Goal: Task Accomplishment & Management: Manage account settings

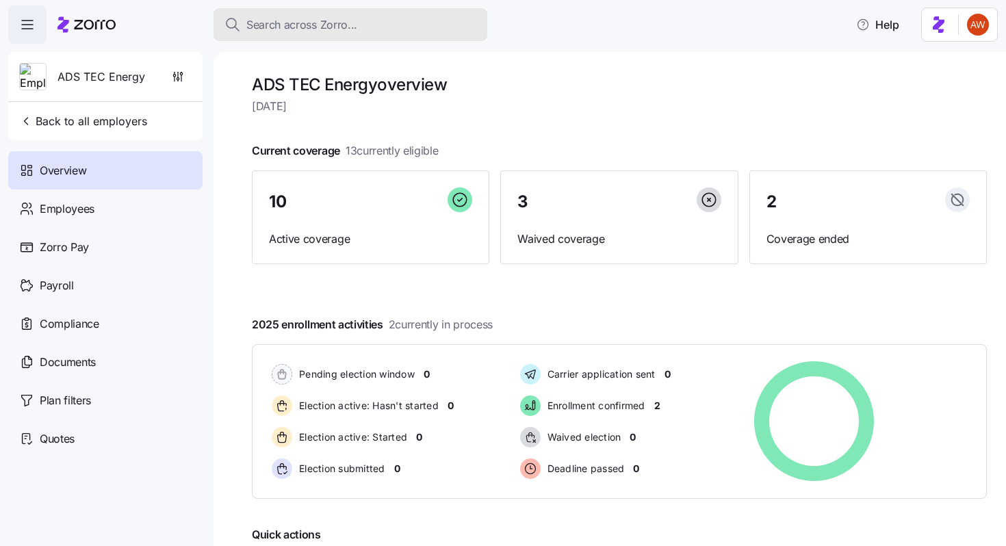
click at [321, 24] on span "Search across Zorro..." at bounding box center [301, 24] width 111 height 17
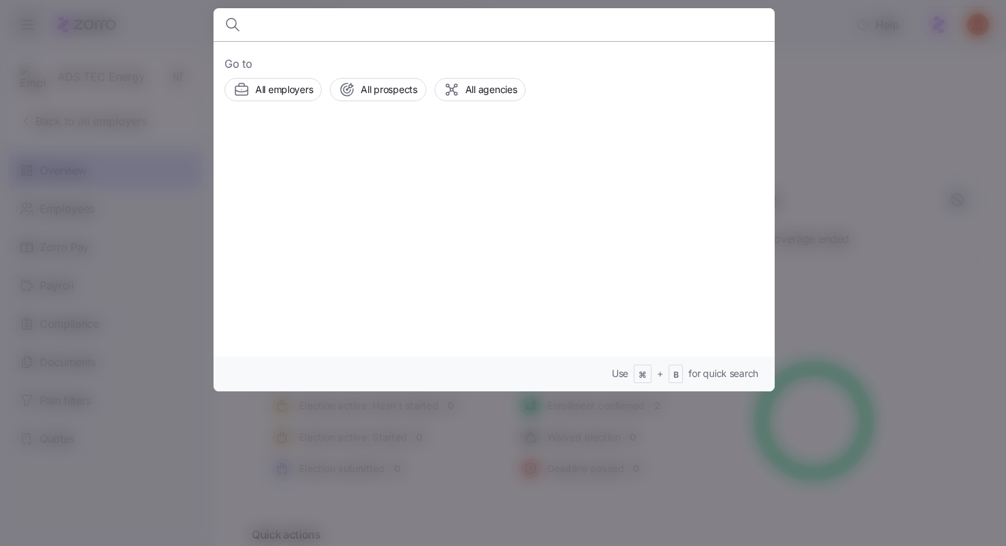
type input "b"
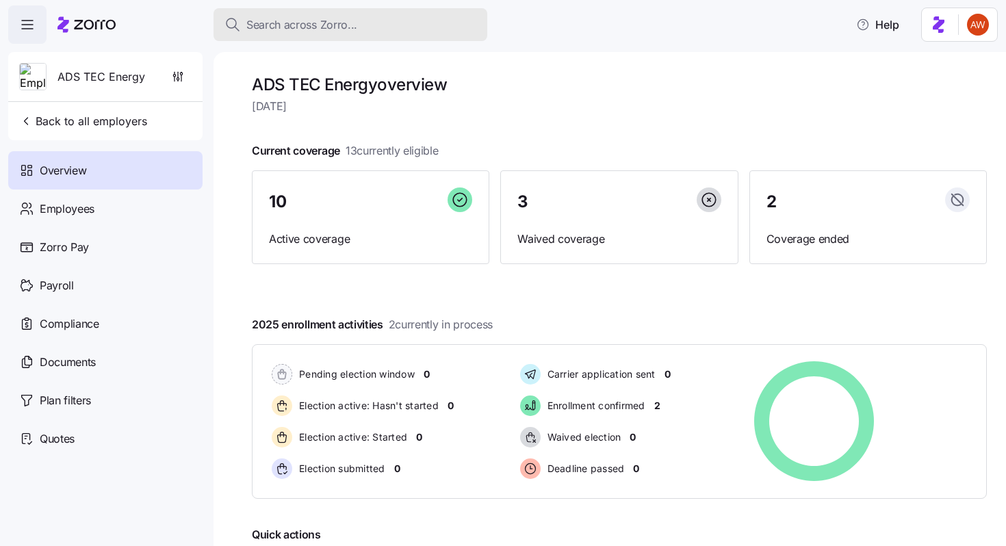
click at [311, 21] on span "Search across Zorro..." at bounding box center [301, 24] width 111 height 17
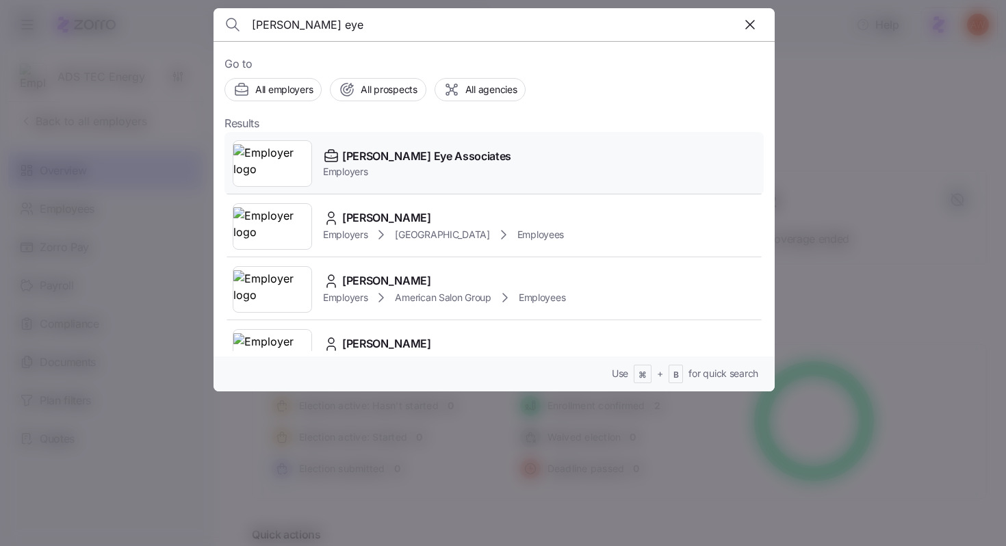
type input "bishop eye"
click at [368, 159] on span "Bishop Eye Associates" at bounding box center [426, 156] width 169 height 17
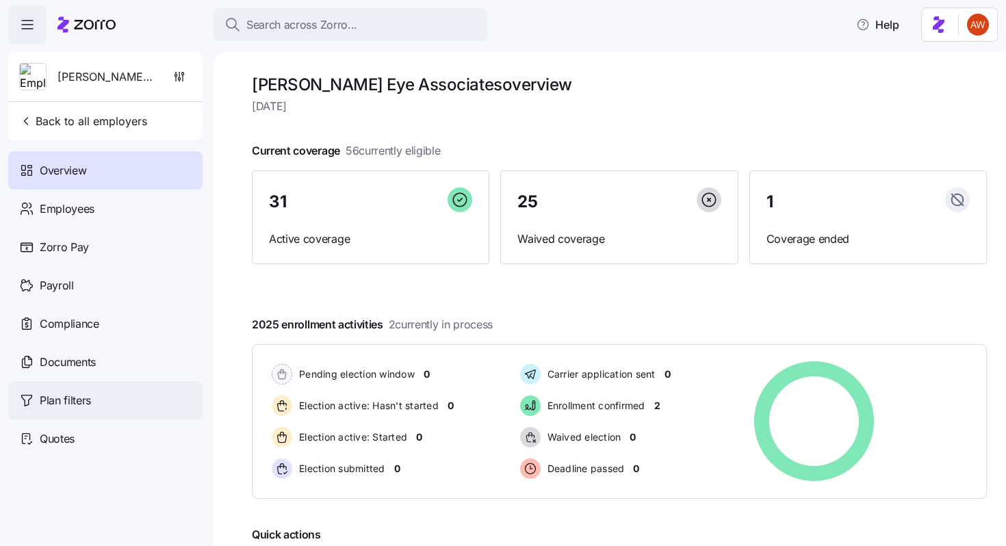
click at [127, 396] on div "Plan filters" at bounding box center [105, 400] width 194 height 38
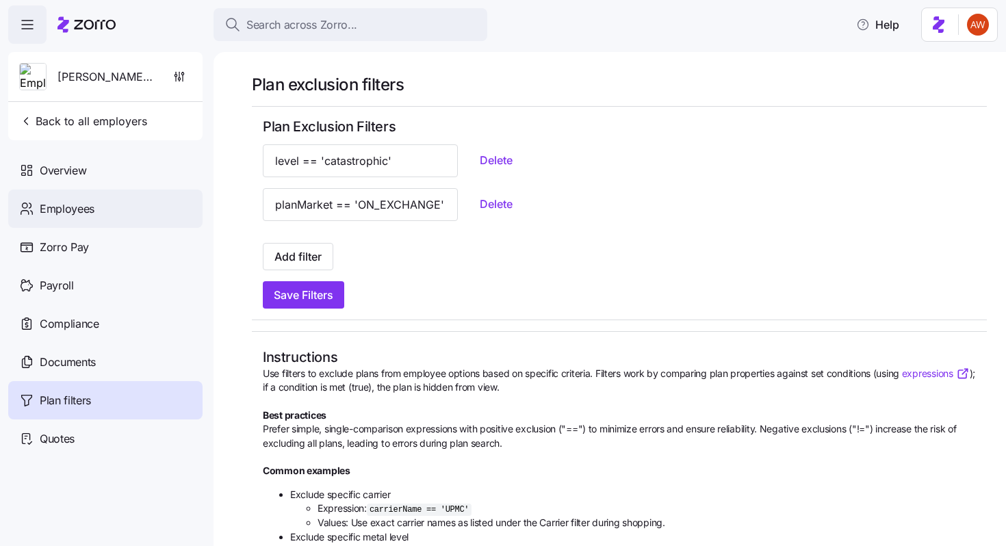
click at [107, 221] on div "Employees" at bounding box center [105, 209] width 194 height 38
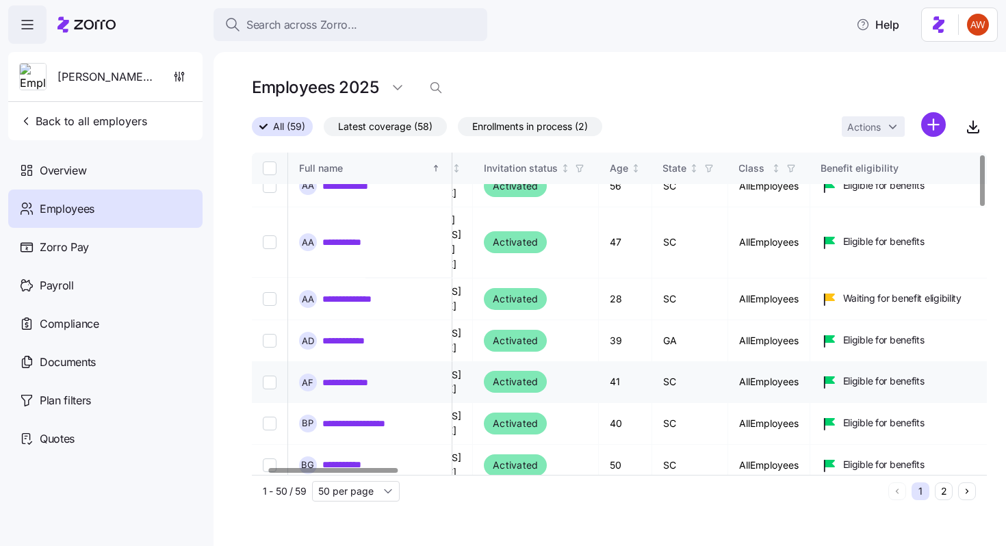
scroll to position [0, 87]
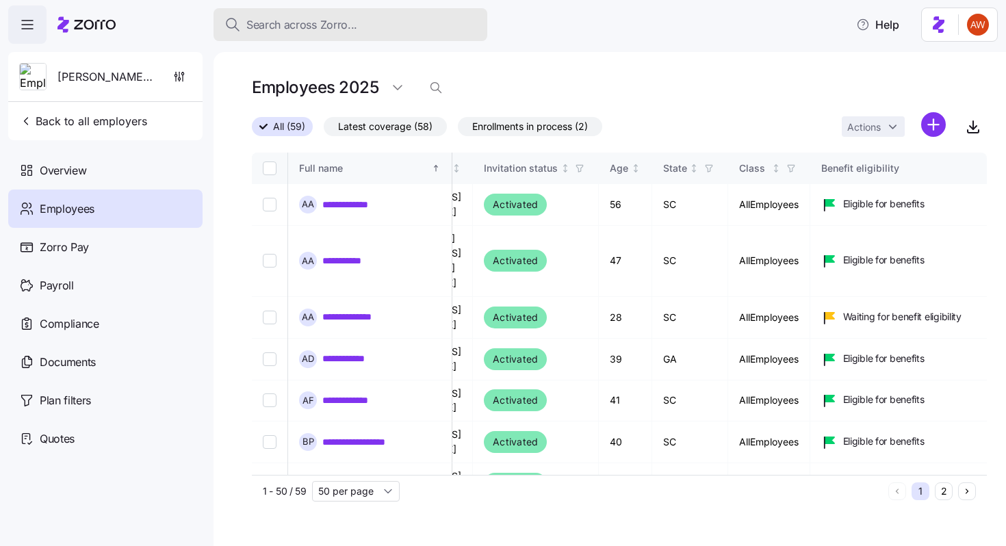
click at [348, 33] on button "Search across Zorro..." at bounding box center [351, 24] width 274 height 33
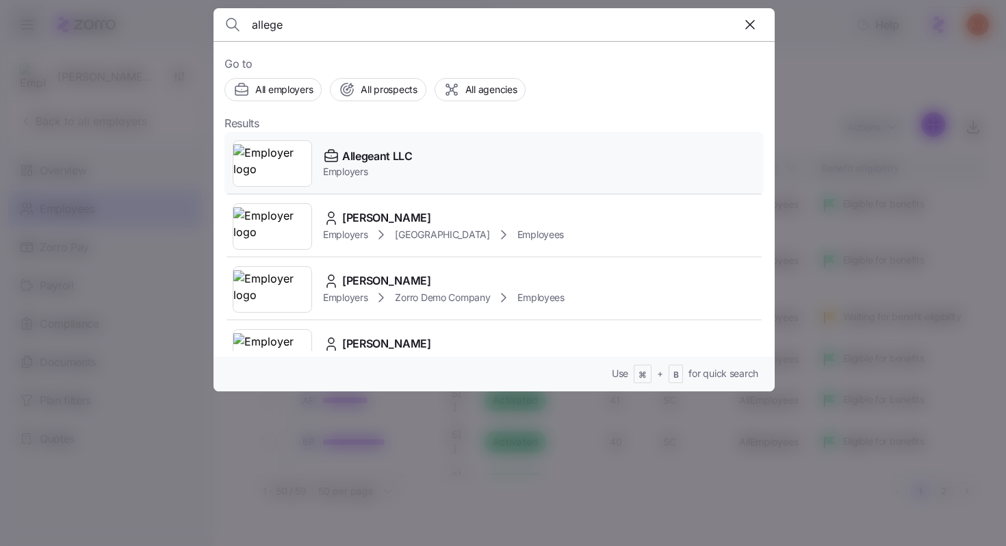
type input "allege"
click at [367, 179] on div "Allegeant LLC Employers" at bounding box center [493, 163] width 539 height 63
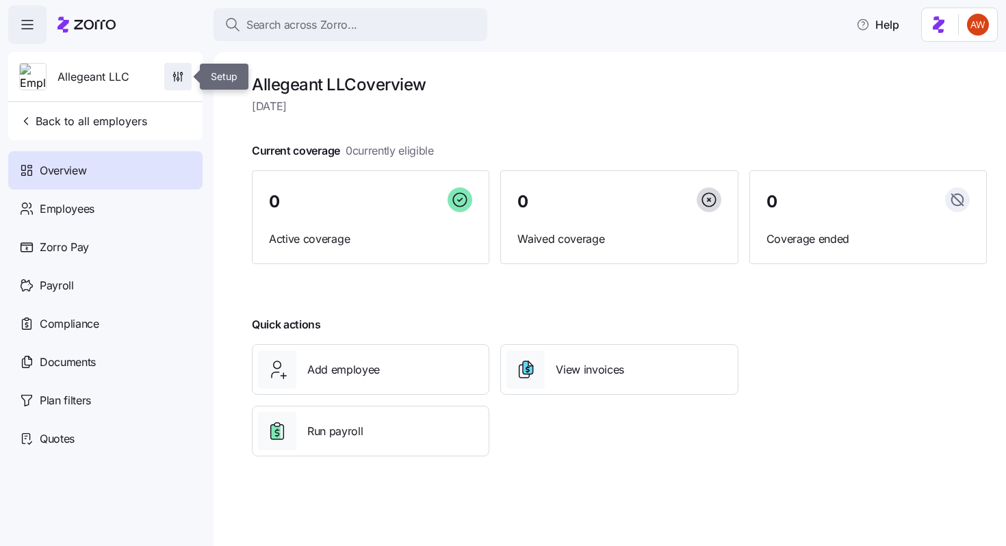
click at [176, 73] on icon "button" at bounding box center [178, 77] width 14 height 14
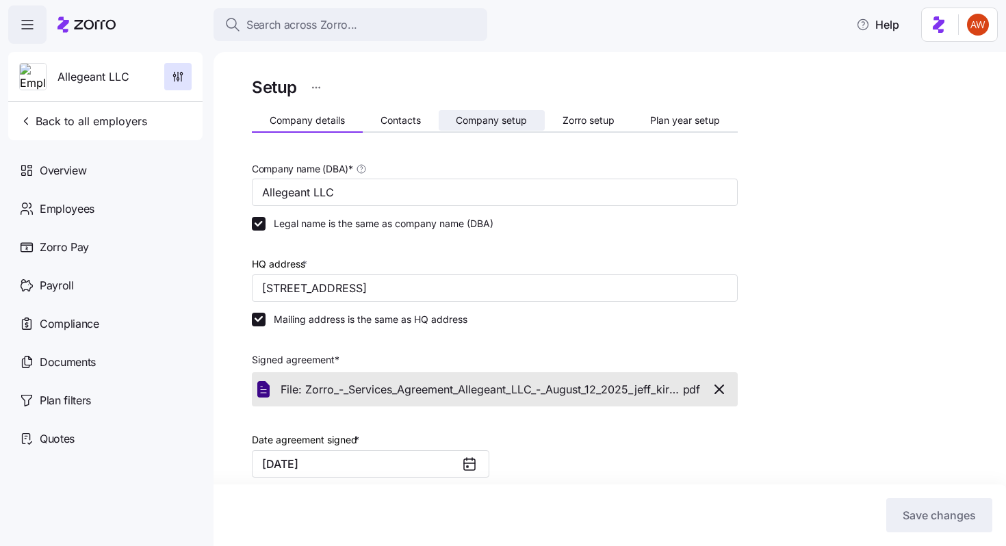
click at [509, 121] on span "Company setup" at bounding box center [491, 121] width 71 height 10
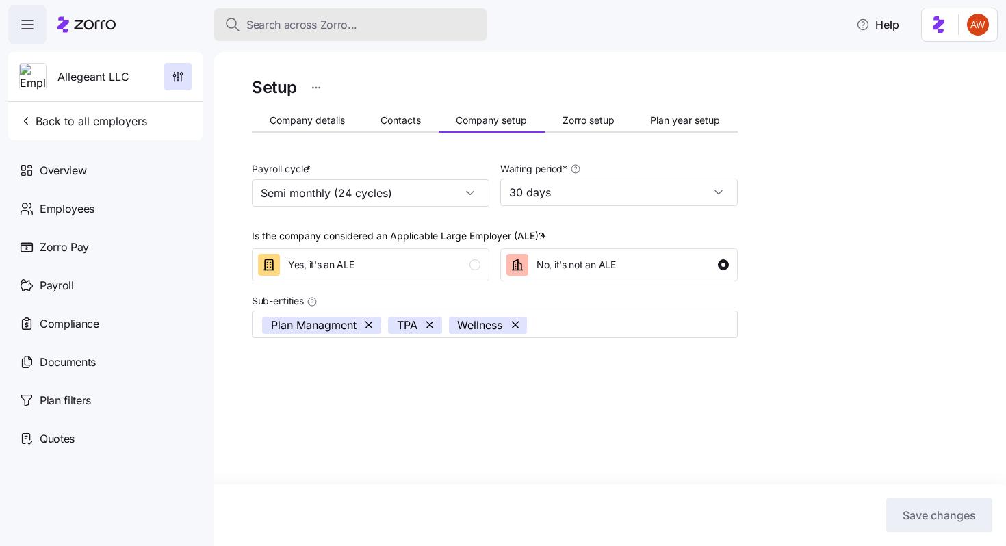
click at [300, 23] on span "Search across Zorro..." at bounding box center [301, 24] width 111 height 17
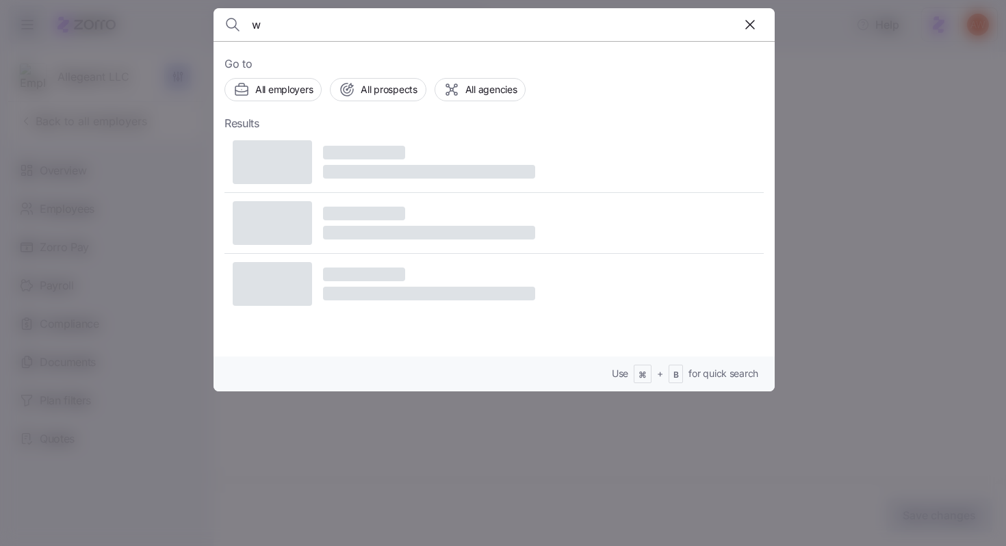
type input "w"
click at [511, 486] on div at bounding box center [503, 273] width 1006 height 546
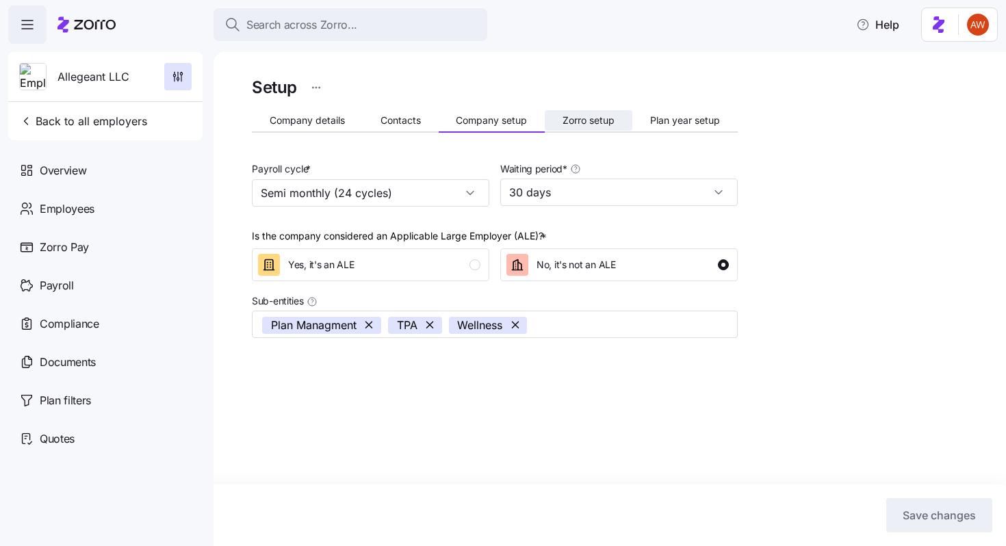
click at [578, 122] on span "Zorro setup" at bounding box center [589, 121] width 52 height 10
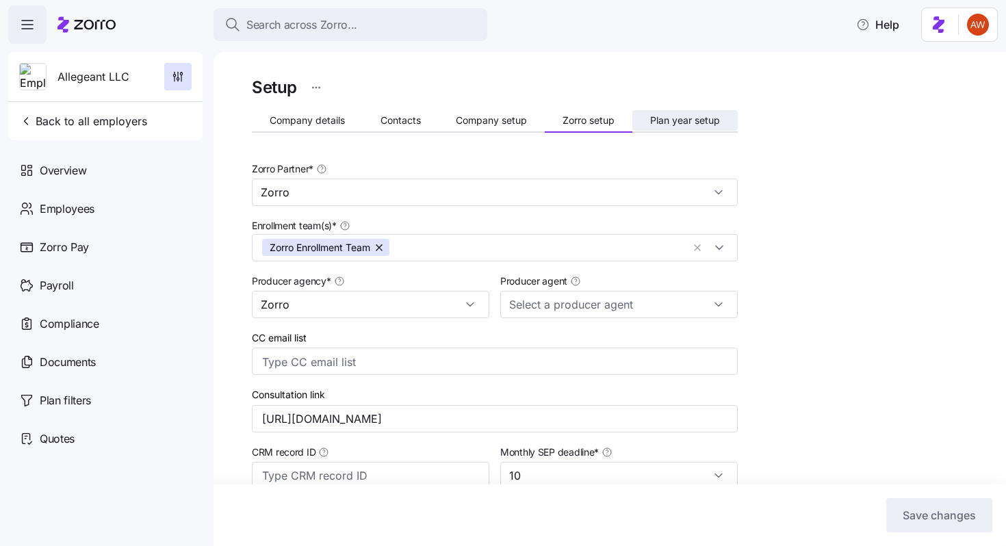
click at [657, 120] on span "Plan year setup" at bounding box center [685, 121] width 70 height 10
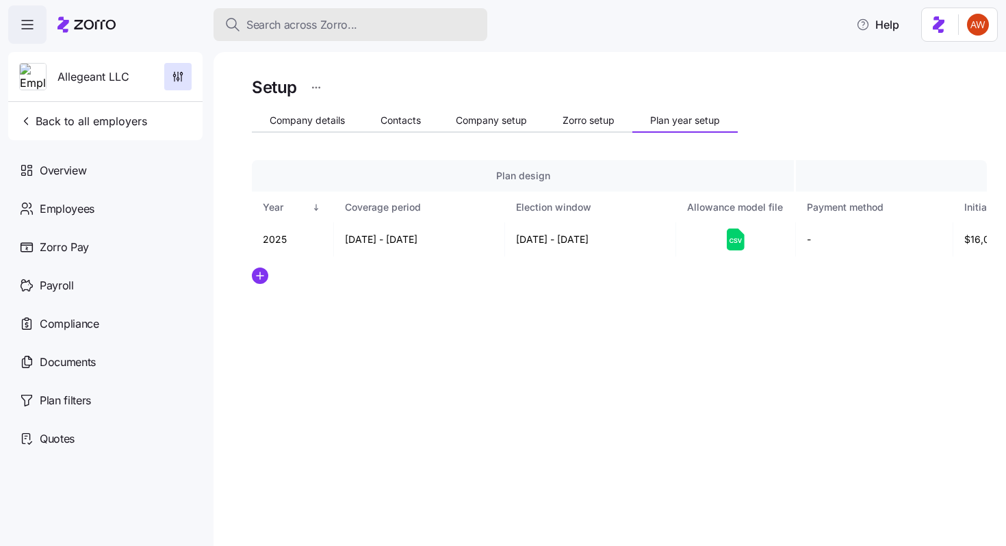
click at [391, 23] on div "Search across Zorro..." at bounding box center [350, 24] width 252 height 17
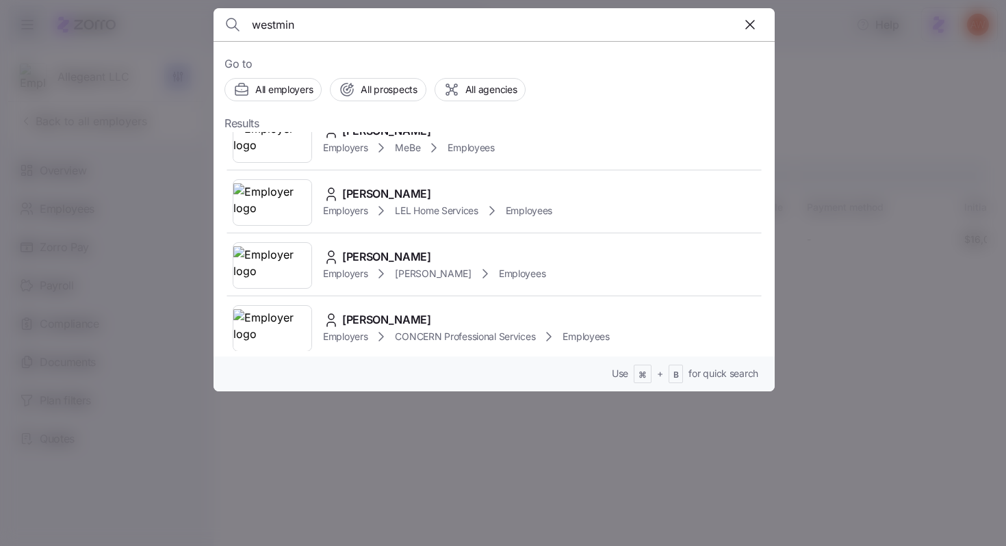
scroll to position [537, 0]
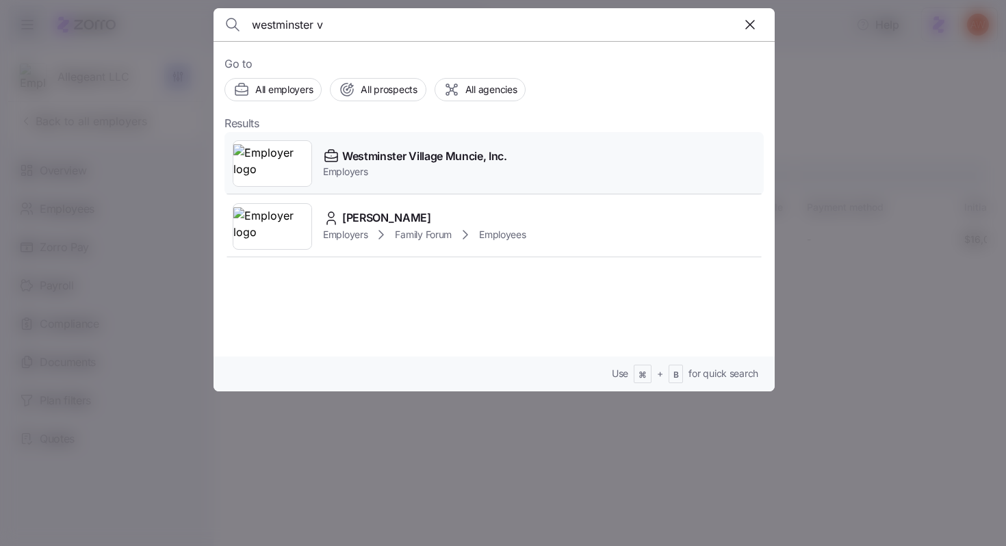
type input "westminster v"
click at [404, 155] on span "Westminster Village Muncie, Inc." at bounding box center [424, 156] width 165 height 17
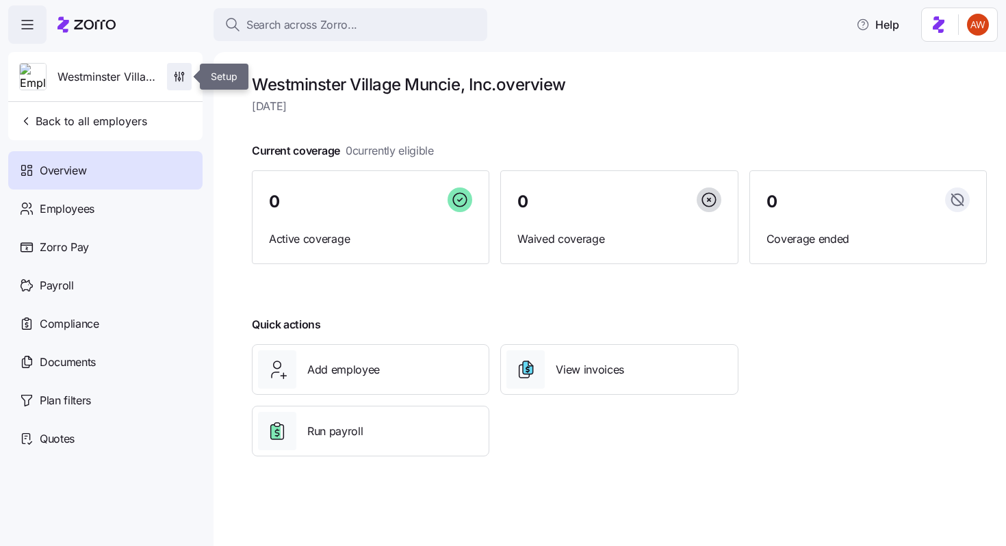
click at [190, 79] on span "button" at bounding box center [179, 77] width 23 height 26
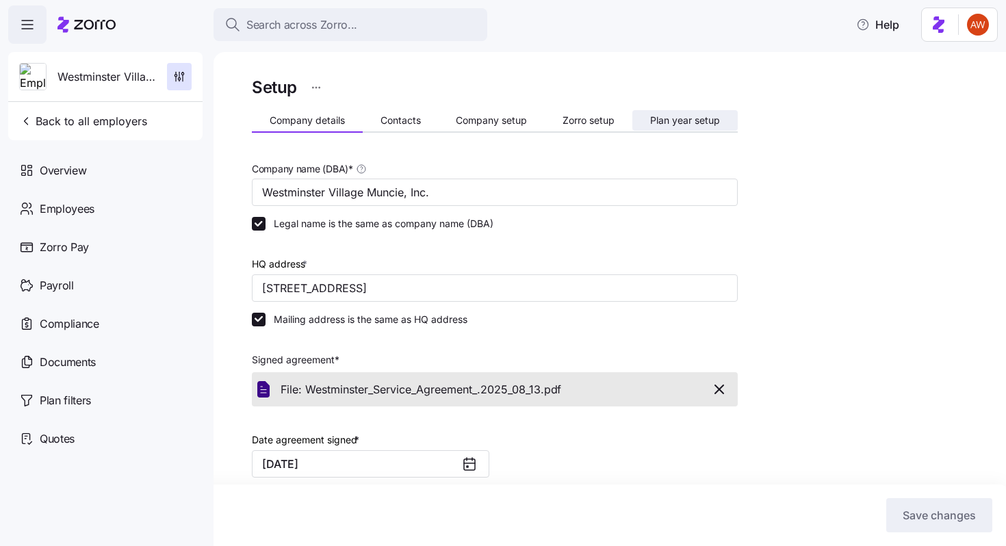
click at [710, 121] on span "Plan year setup" at bounding box center [685, 121] width 70 height 10
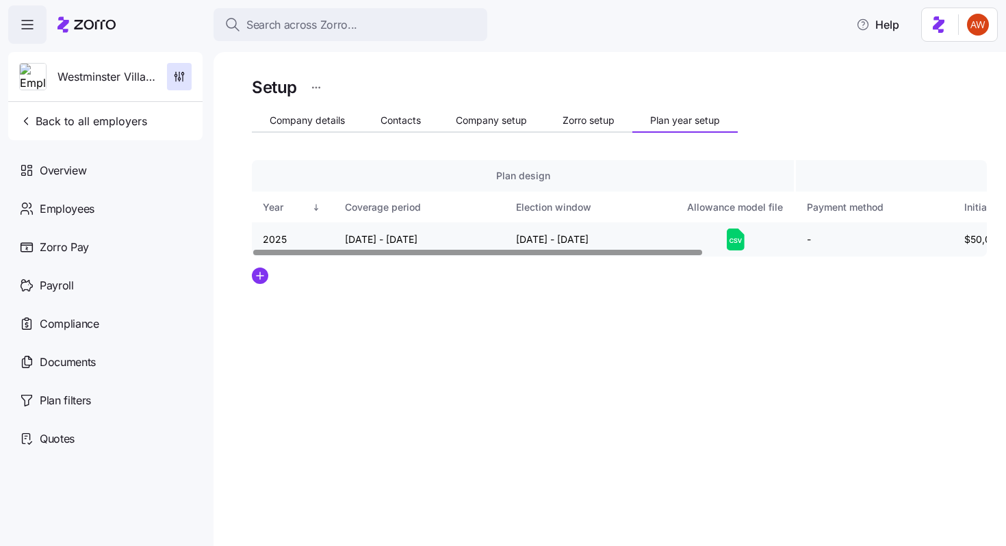
click at [568, 241] on td "08/29/2025 - 09/10/2025" at bounding box center [590, 239] width 171 height 34
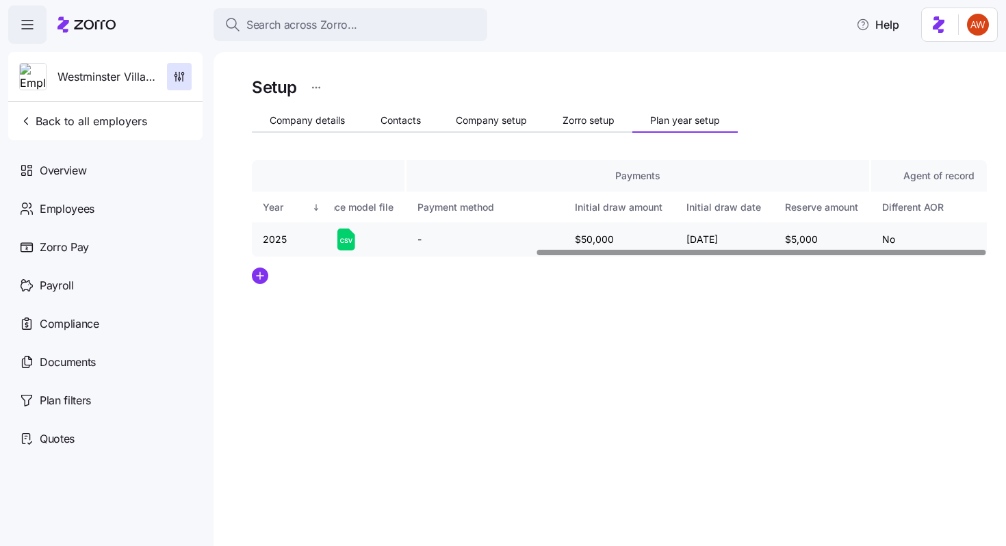
scroll to position [0, 465]
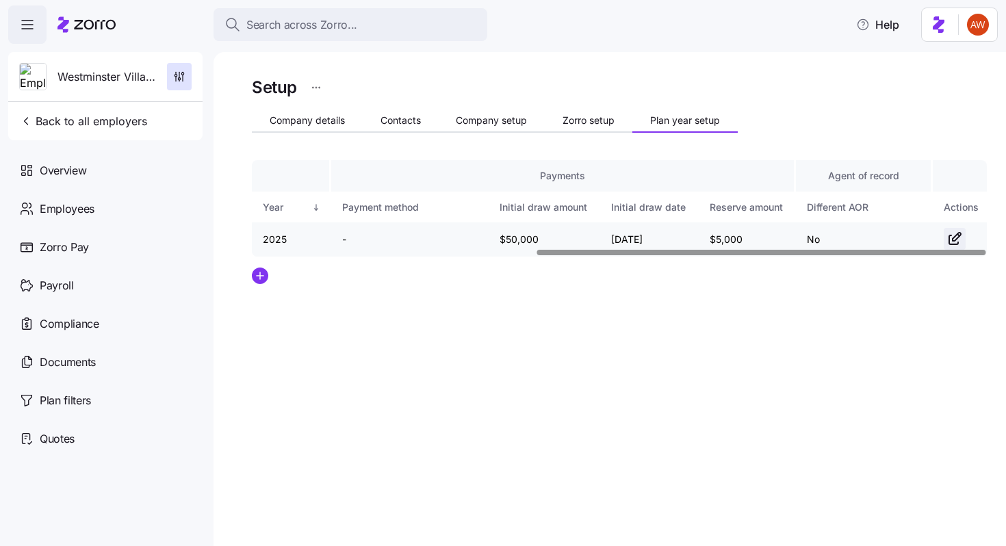
click at [948, 233] on icon "button" at bounding box center [954, 239] width 16 height 16
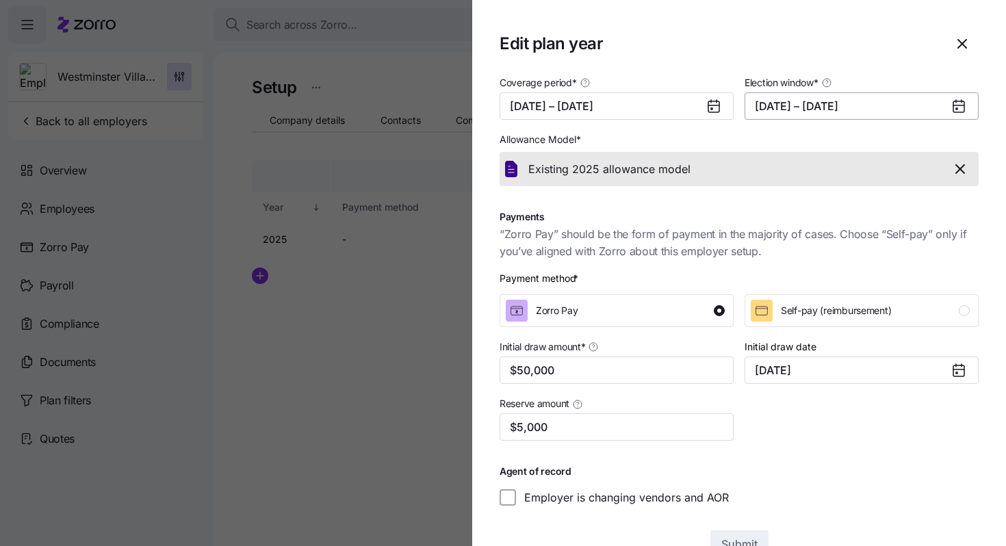
click at [782, 109] on button "08/29/2025 – 09/10/2025" at bounding box center [862, 105] width 234 height 27
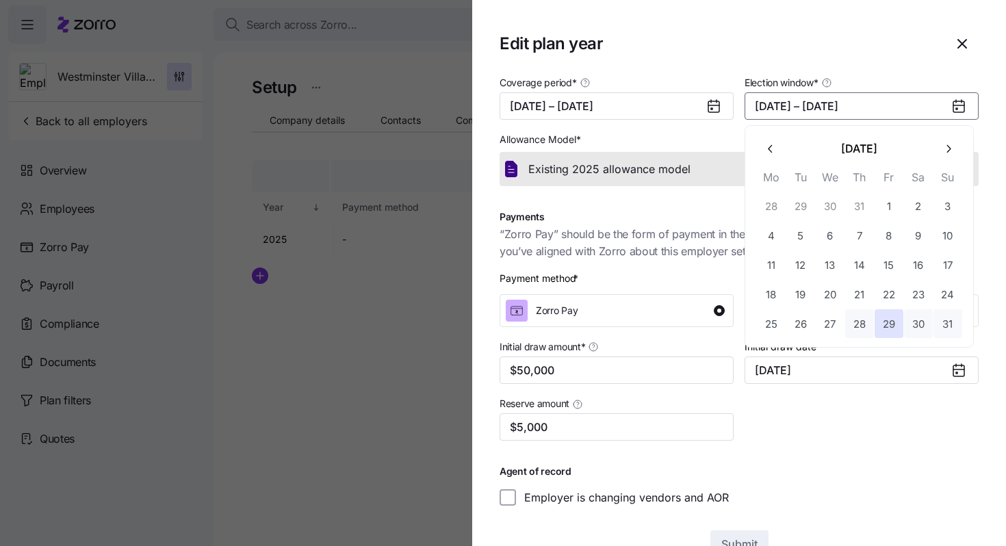
click at [862, 330] on button "28" at bounding box center [859, 323] width 29 height 29
click at [951, 148] on icon "button" at bounding box center [948, 148] width 13 height 13
click at [829, 238] on button "10" at bounding box center [830, 235] width 29 height 29
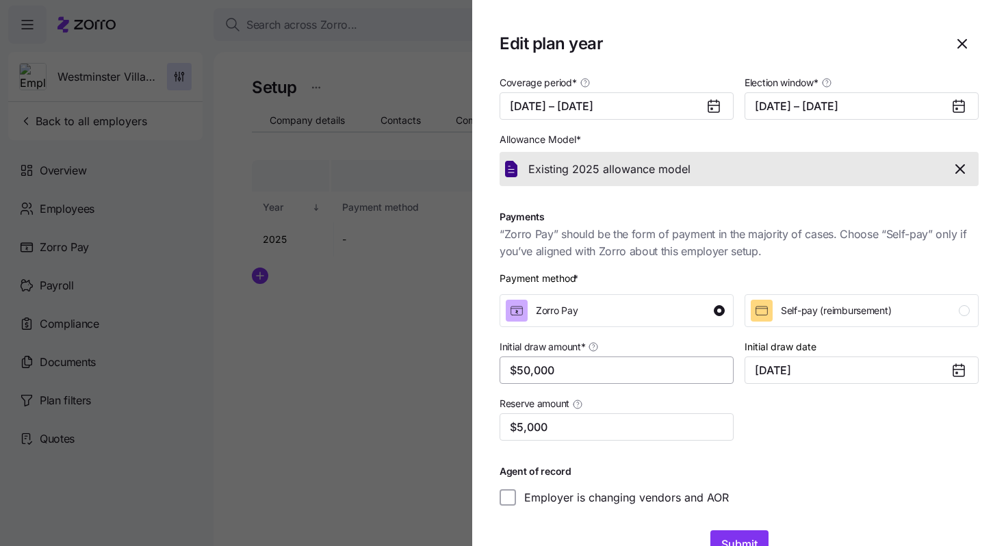
scroll to position [39, 0]
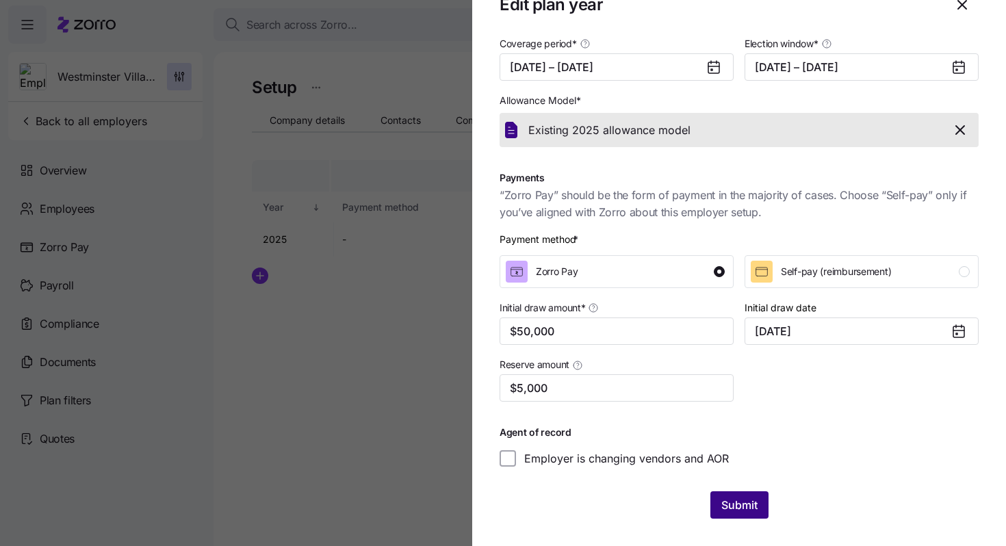
click at [730, 507] on span "Submit" at bounding box center [739, 505] width 36 height 16
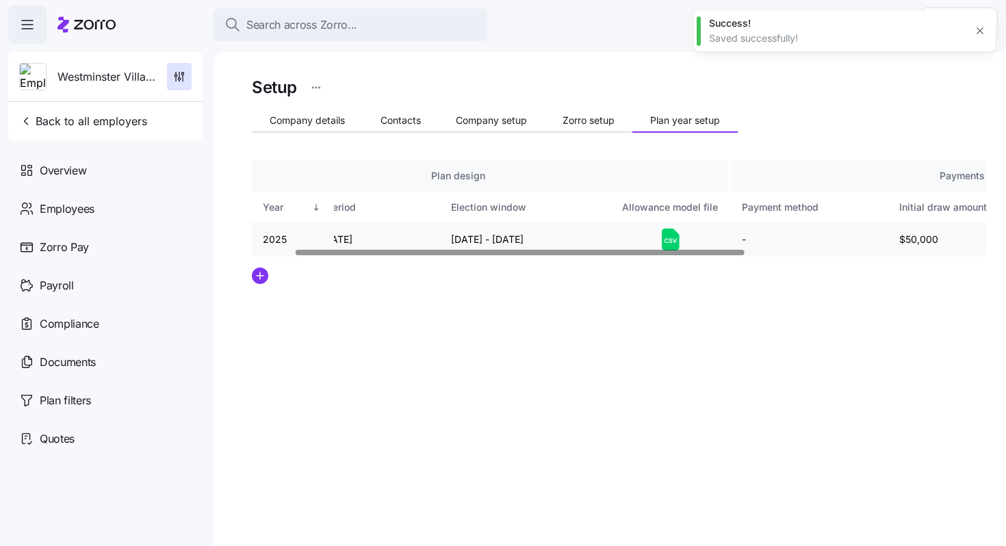
scroll to position [0, 64]
